Goal: Information Seeking & Learning: Check status

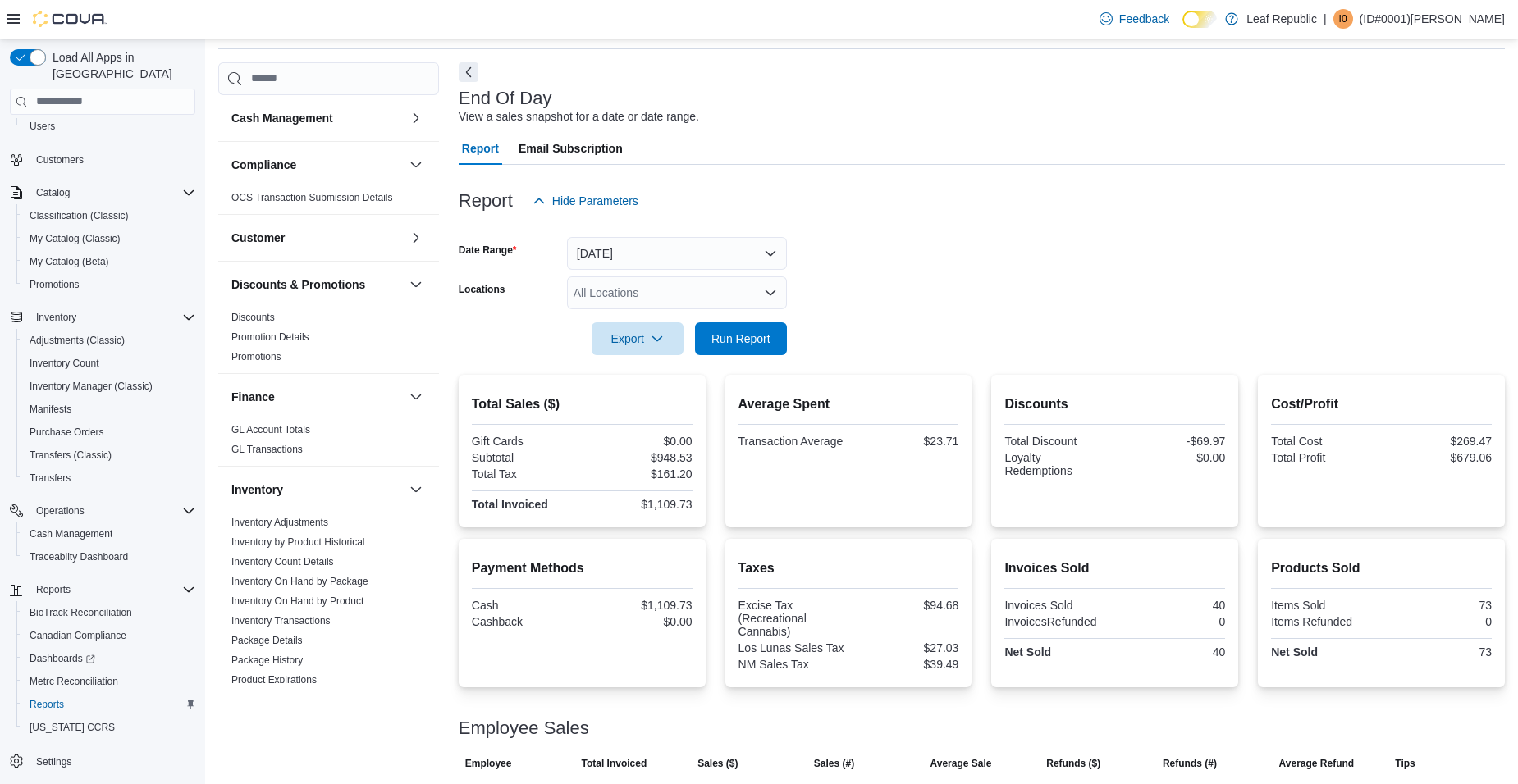
scroll to position [117, 0]
